Goal: Task Accomplishment & Management: Manage account settings

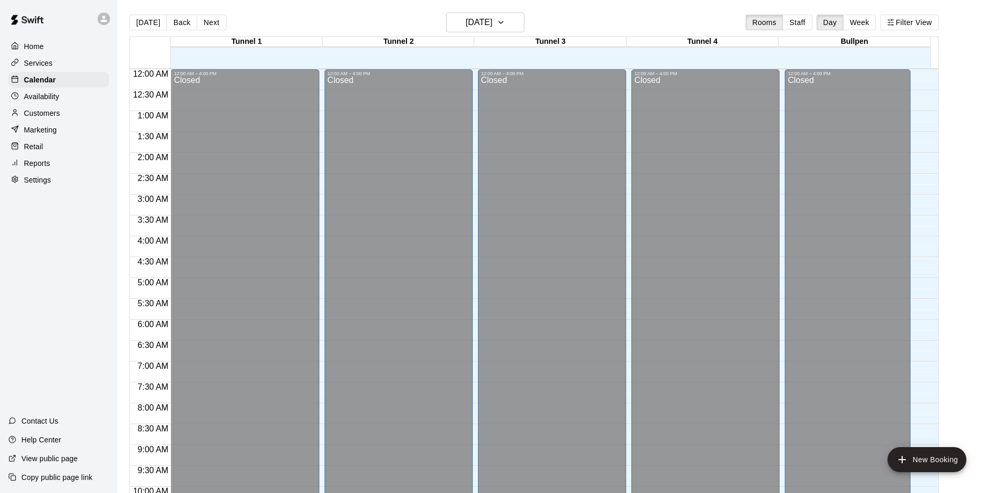
scroll to position [535, 0]
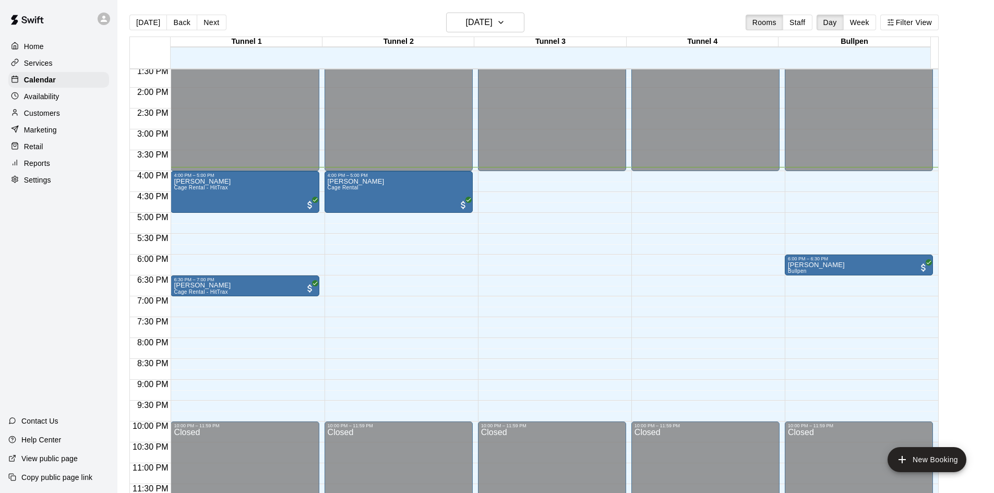
scroll to position [515, 0]
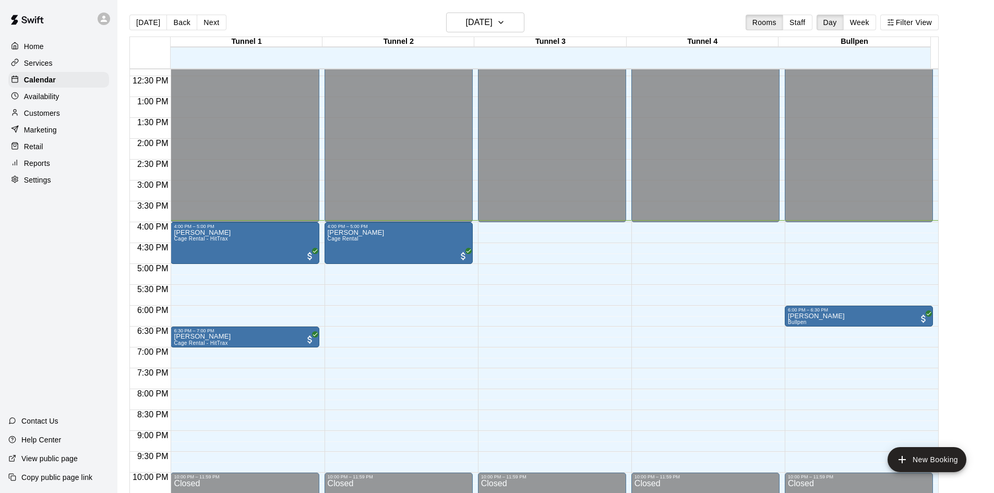
click at [987, 190] on main "[DATE] Back [DATE][DATE] Rooms Staff Day Week Filter View Tunnel 1 17 Wed Tunne…" at bounding box center [556, 259] width 868 height 493
click at [45, 118] on p "Customers" at bounding box center [42, 113] width 36 height 10
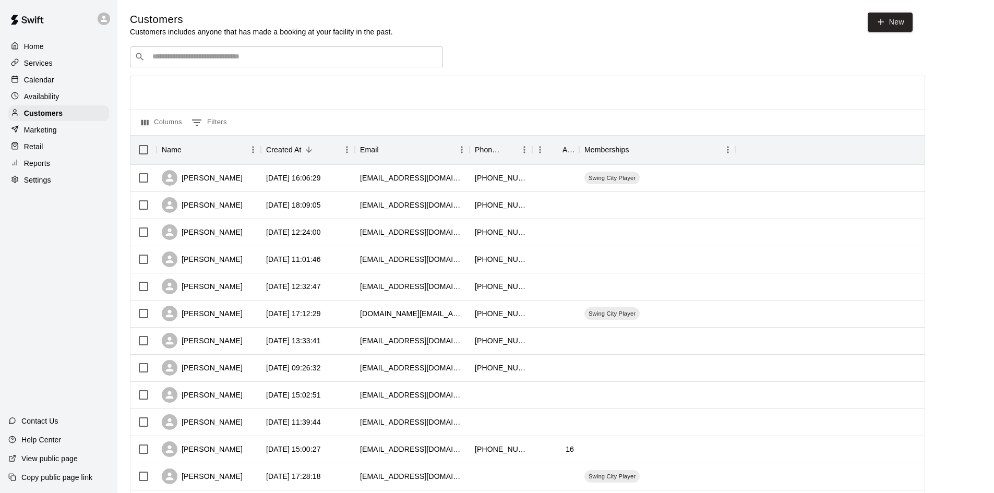
click at [222, 53] on input "Search customers by name or email" at bounding box center [293, 57] width 289 height 10
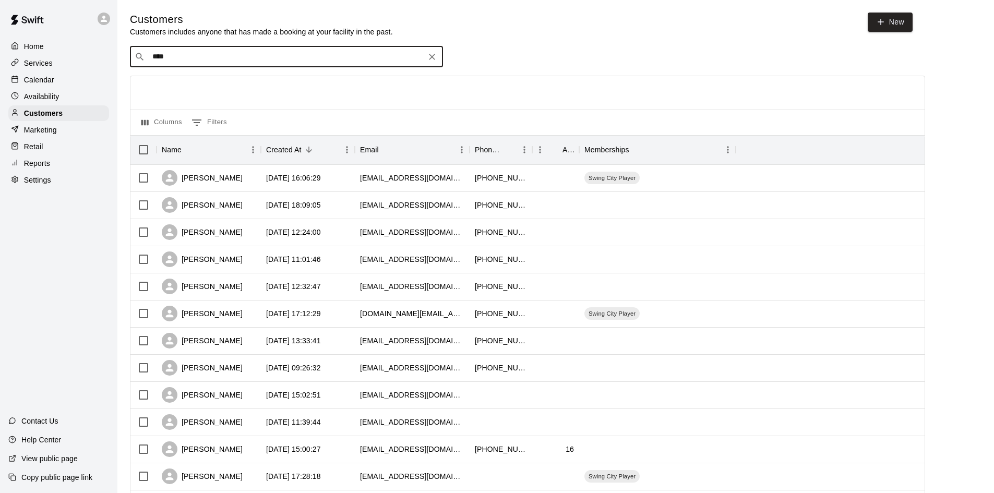
type input "*****"
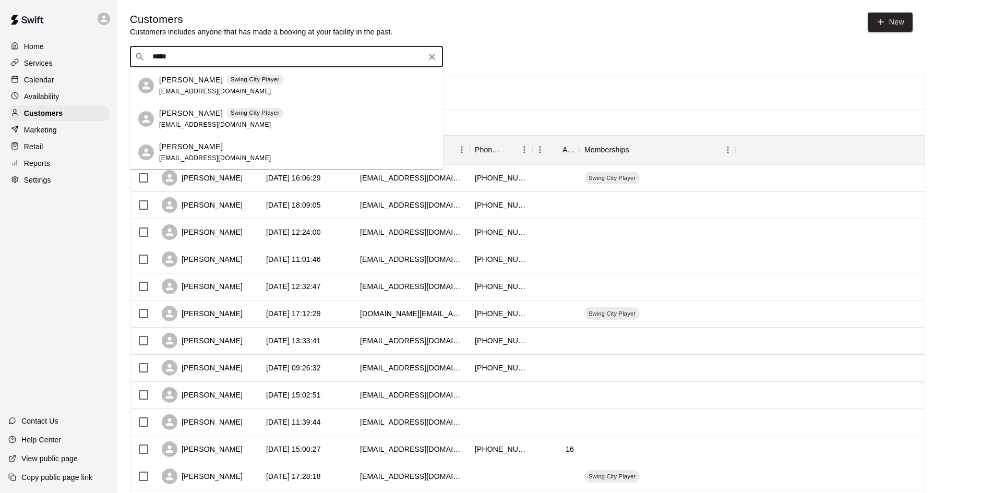
click at [201, 80] on p "[PERSON_NAME]" at bounding box center [191, 80] width 64 height 11
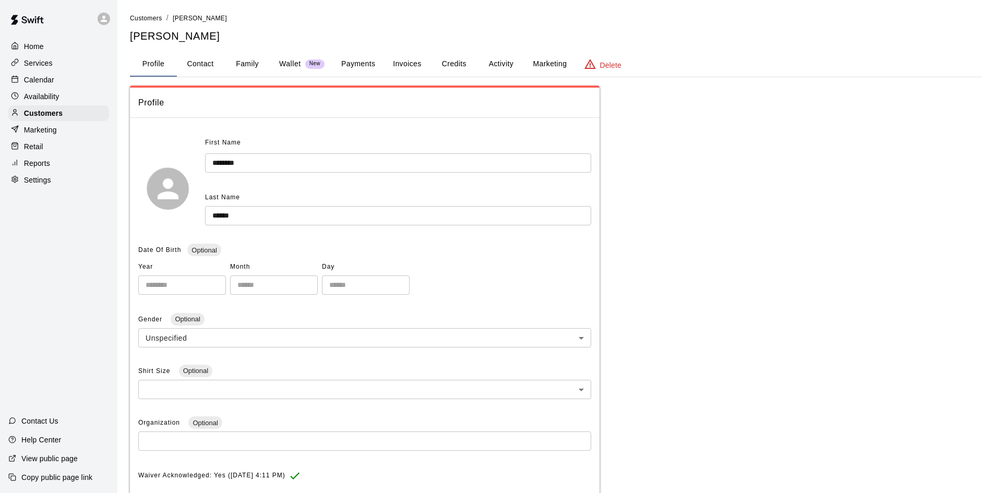
click at [232, 63] on button "Family" at bounding box center [247, 64] width 47 height 25
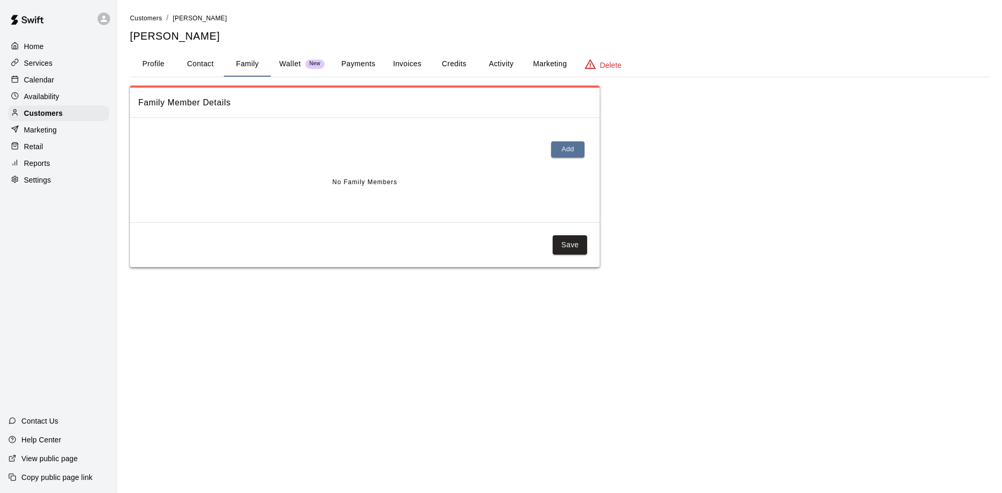
click at [296, 65] on p "Wallet" at bounding box center [290, 63] width 22 height 11
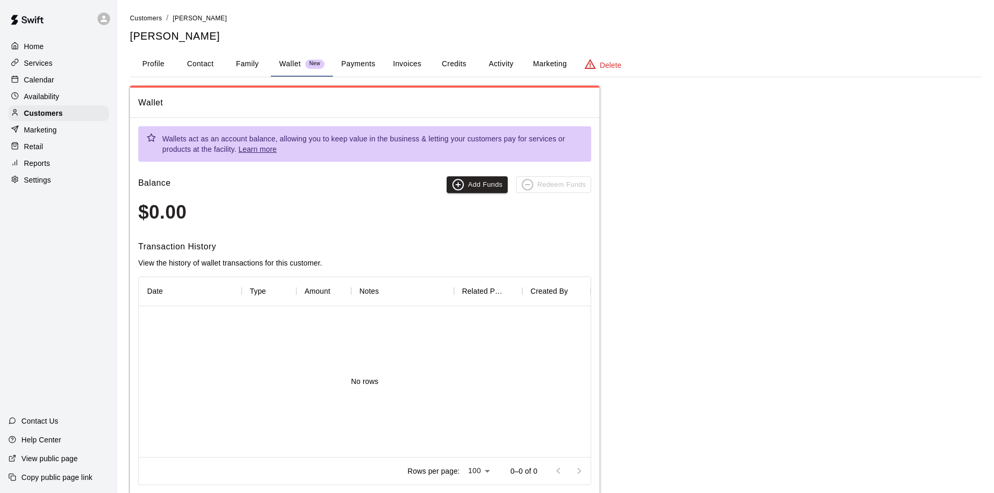
click at [328, 61] on button "Wallet New" at bounding box center [302, 64] width 62 height 25
click at [350, 60] on button "Payments" at bounding box center [358, 64] width 51 height 25
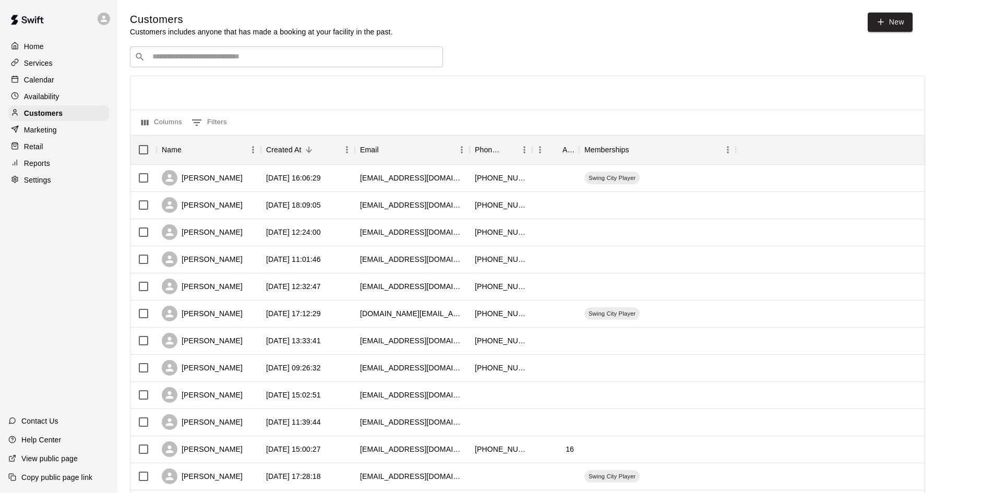
click at [267, 54] on input "Search customers by name or email" at bounding box center [293, 57] width 289 height 10
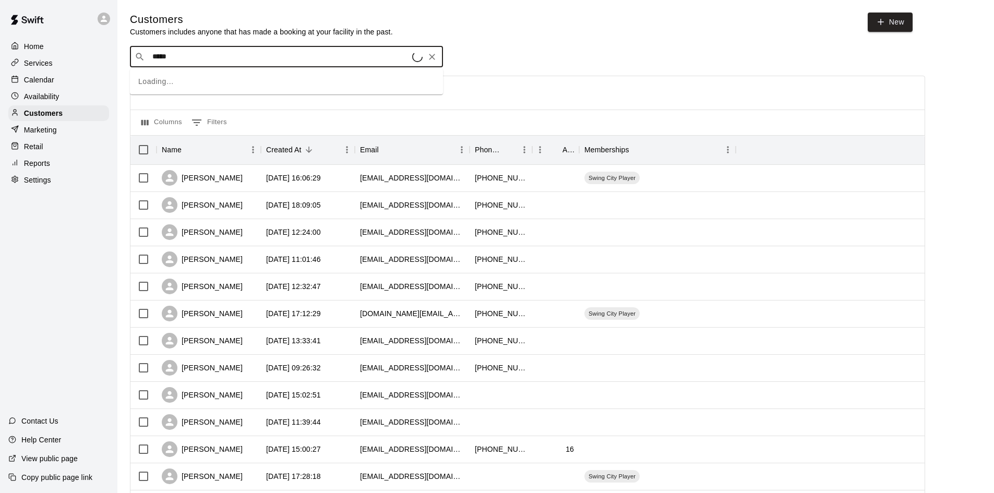
type input "******"
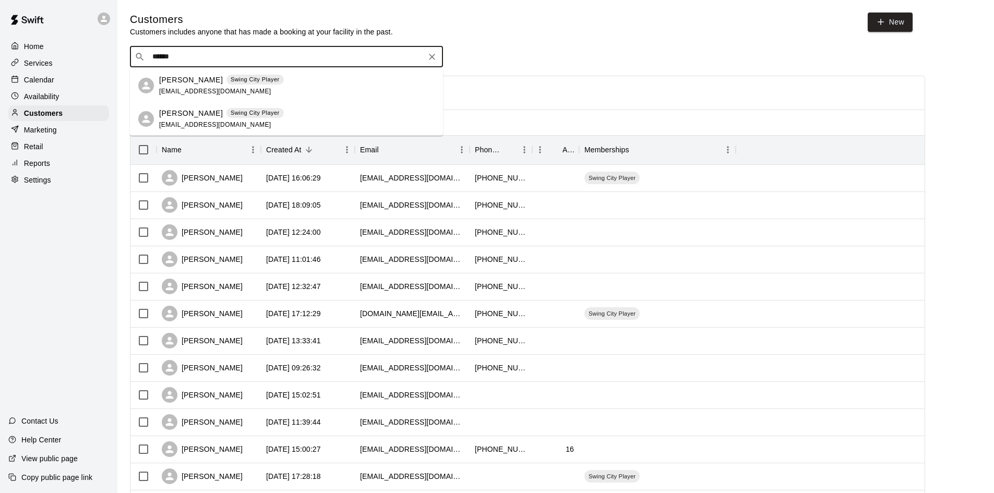
click at [205, 119] on div "[PERSON_NAME] Swing City Player [EMAIL_ADDRESS][DOMAIN_NAME]" at bounding box center [221, 119] width 125 height 22
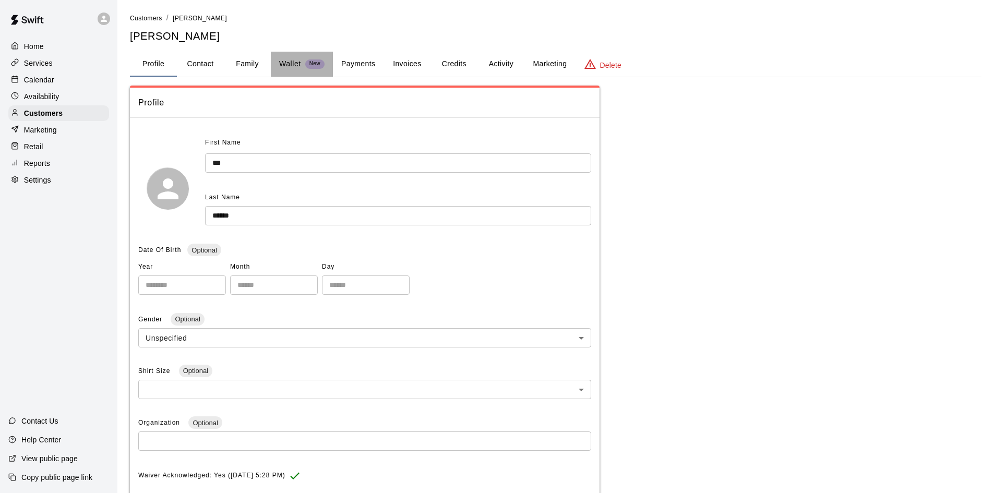
click at [288, 63] on p "Wallet" at bounding box center [290, 63] width 22 height 11
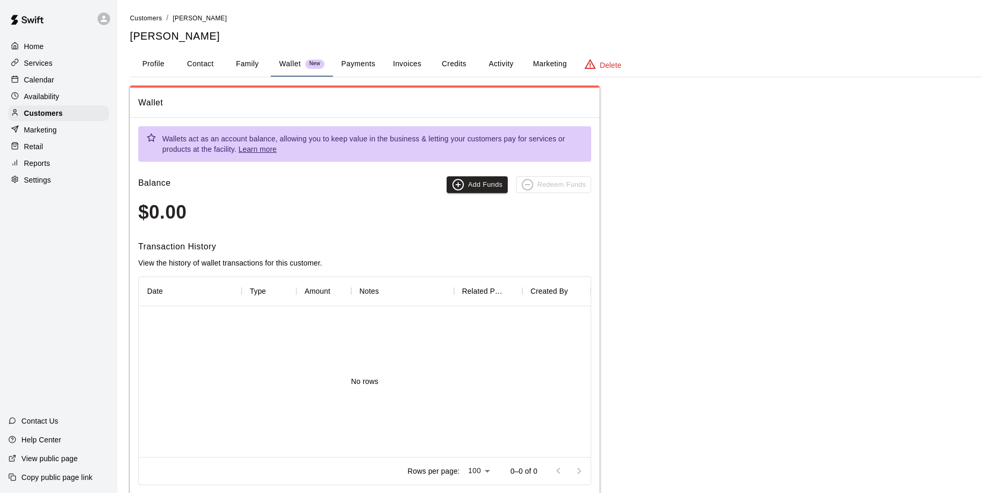
click at [325, 66] on button "Wallet New" at bounding box center [302, 64] width 62 height 25
click at [349, 62] on button "Payments" at bounding box center [358, 64] width 51 height 25
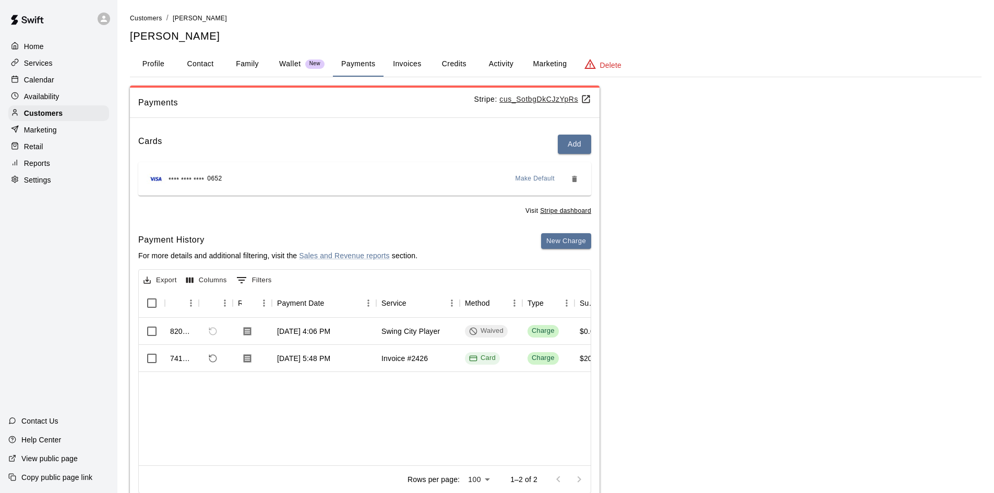
click at [752, 142] on div "Payments Stripe: cus_SotbgDkCJzYpRs Cards Add **** **** **** 0652 Make Default …" at bounding box center [556, 296] width 852 height 421
